Goal: Information Seeking & Learning: Learn about a topic

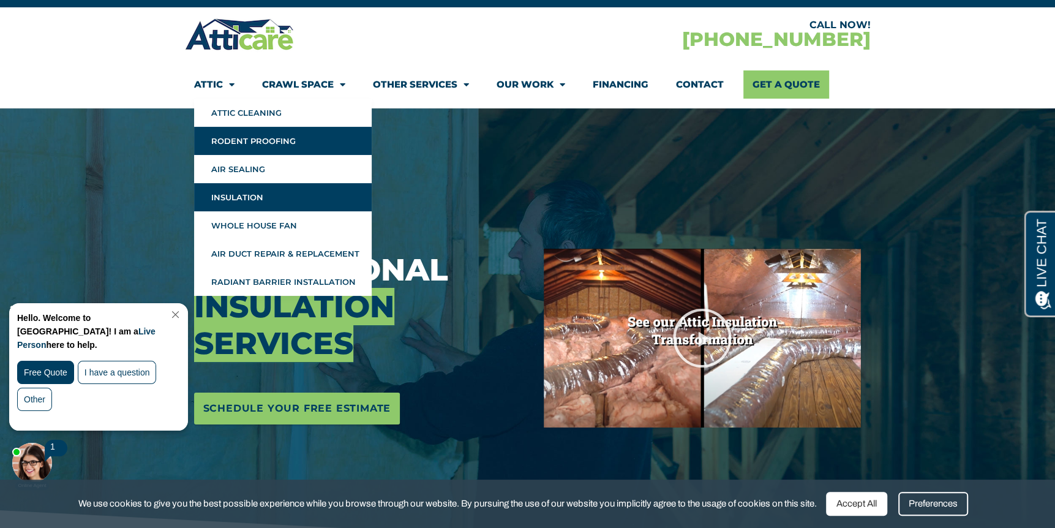
click at [235, 140] on link "Rodent Proofing" at bounding box center [283, 141] width 178 height 28
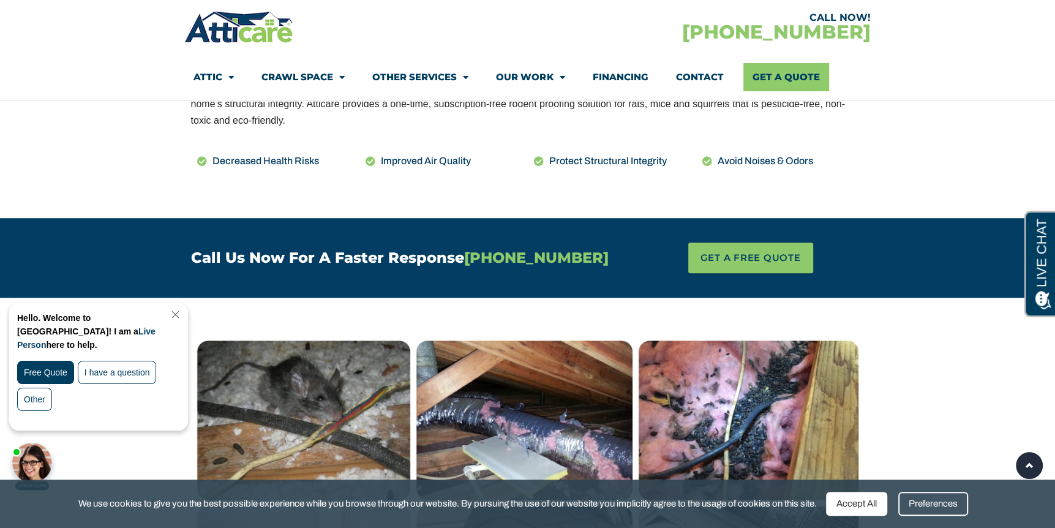
scroll to position [702, 0]
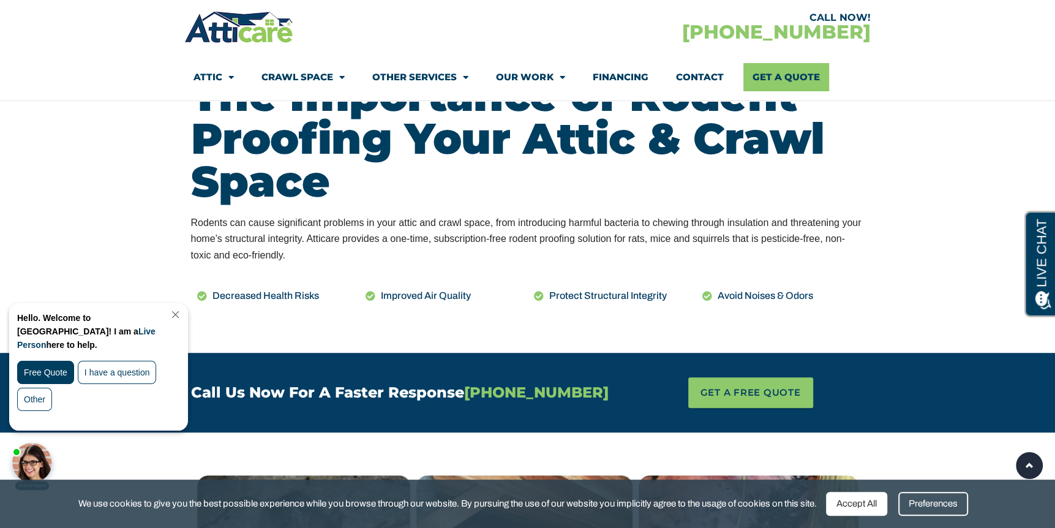
scroll to position [571, 0]
